Goal: Information Seeking & Learning: Learn about a topic

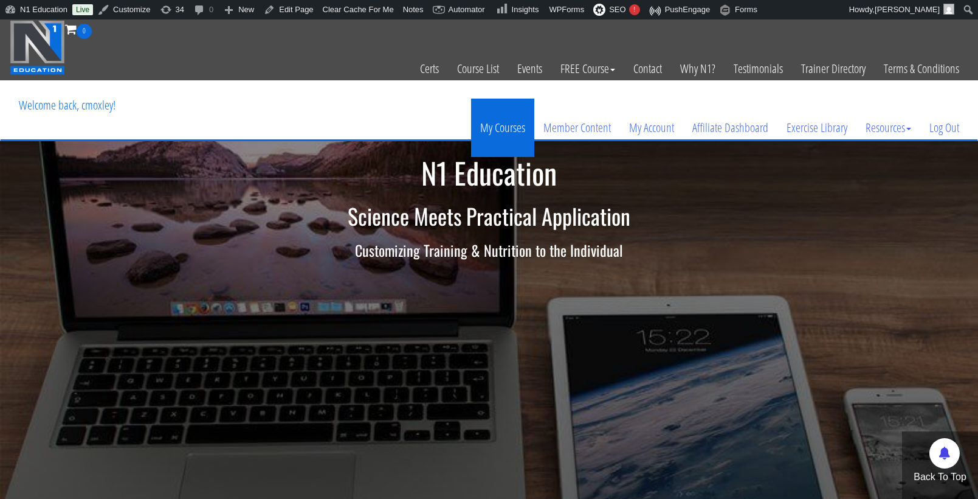
click at [513, 135] on link "My Courses" at bounding box center [502, 127] width 63 height 58
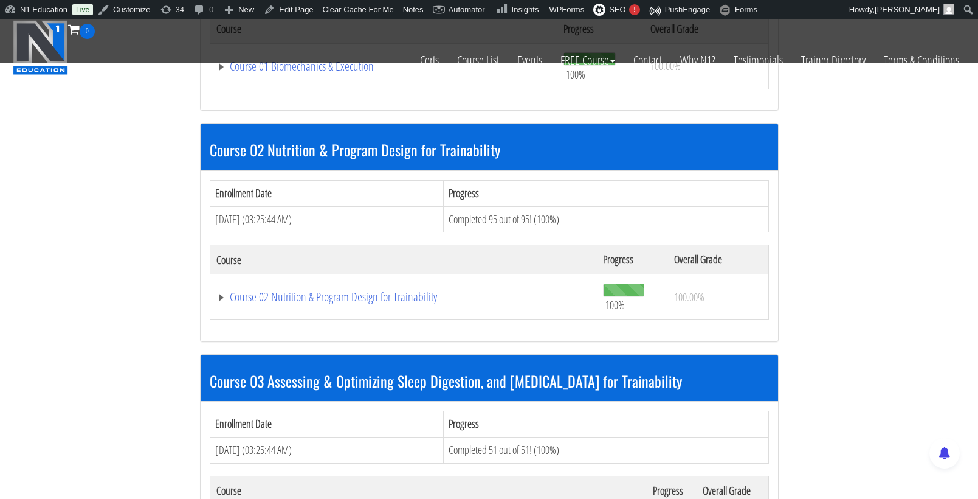
scroll to position [762, 0]
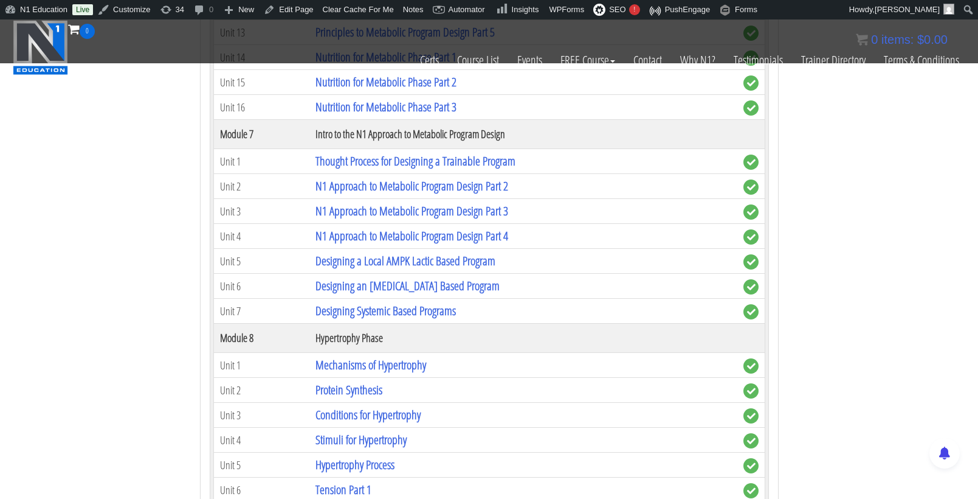
scroll to position [2037, 0]
click at [454, 252] on link "Designing a Local AMPK Lactic Based Program" at bounding box center [406, 260] width 180 height 16
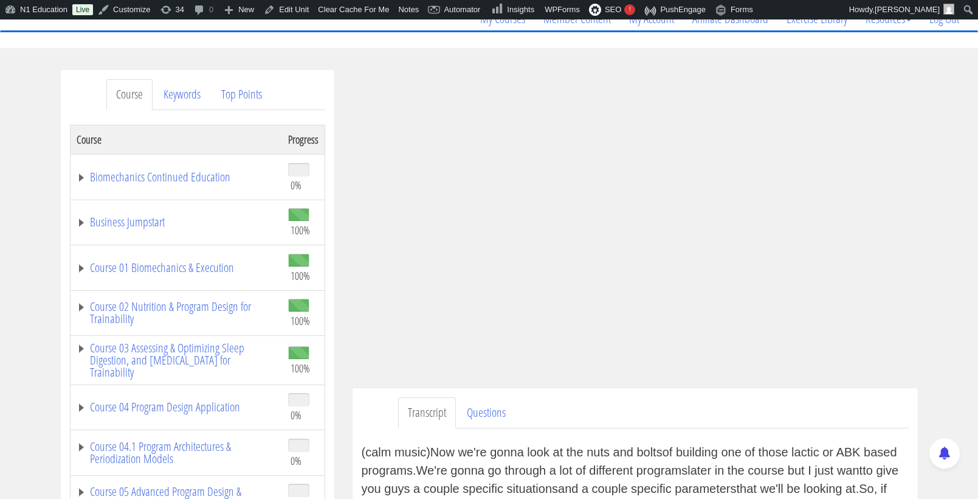
scroll to position [126, 0]
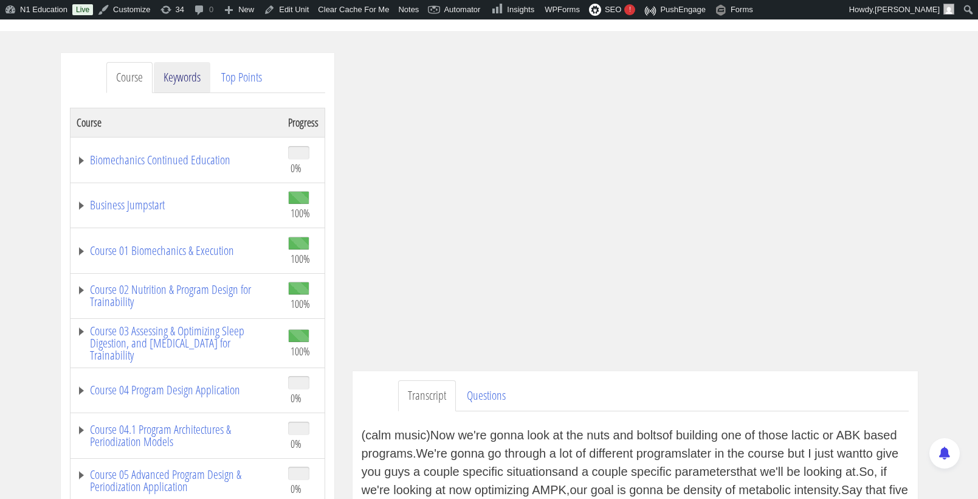
click at [188, 83] on link "Keywords" at bounding box center [182, 77] width 57 height 31
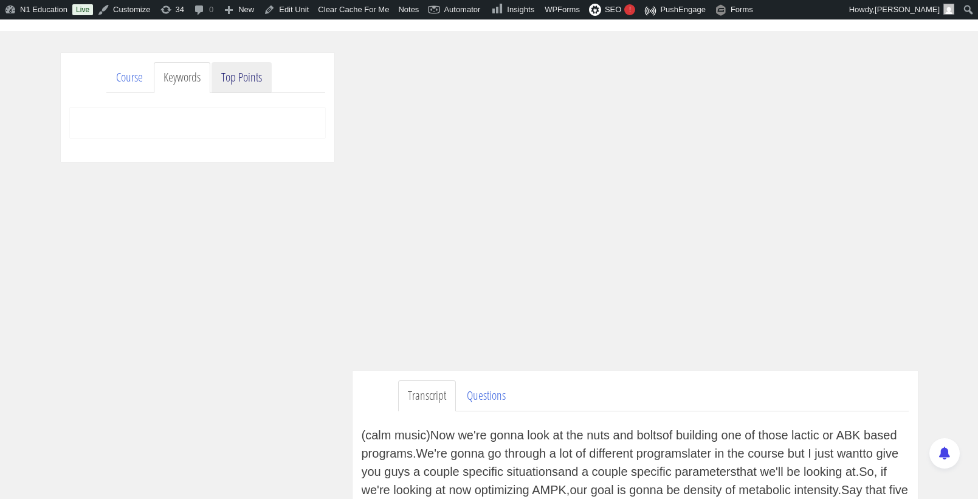
click at [245, 76] on link "Top Points" at bounding box center [242, 77] width 60 height 31
